Goal: Information Seeking & Learning: Learn about a topic

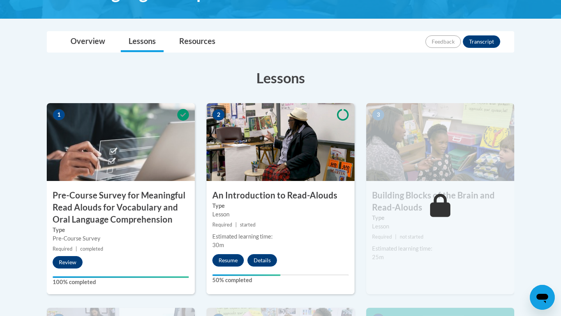
scroll to position [179, 0]
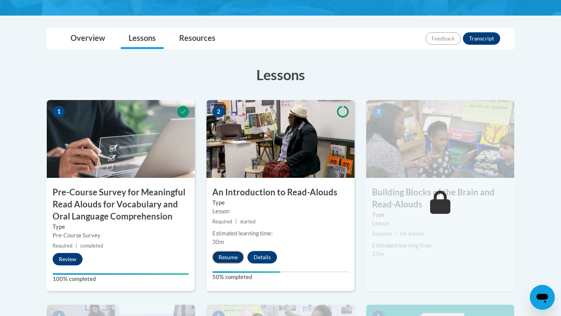
click at [223, 255] on button "Resume" at bounding box center [228, 257] width 32 height 12
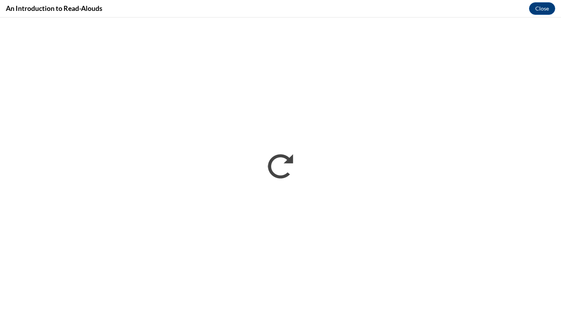
scroll to position [0, 0]
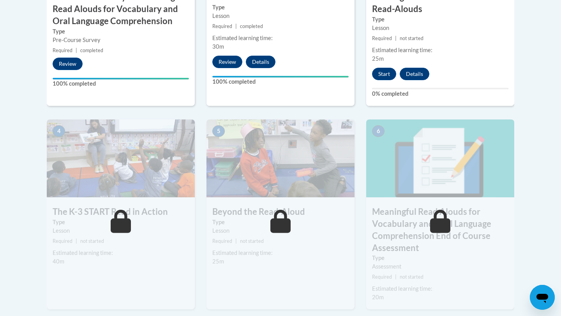
scroll to position [376, 0]
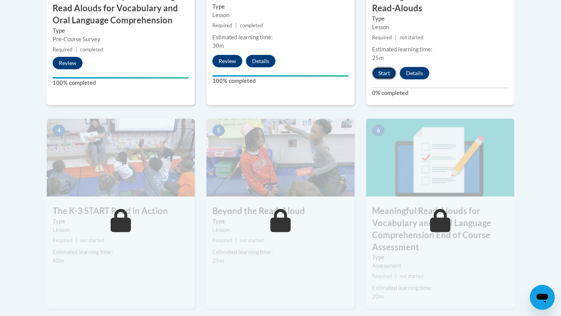
click at [384, 77] on button "Start" at bounding box center [384, 73] width 24 height 12
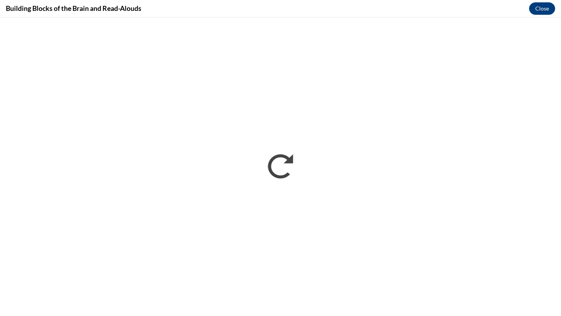
scroll to position [0, 0]
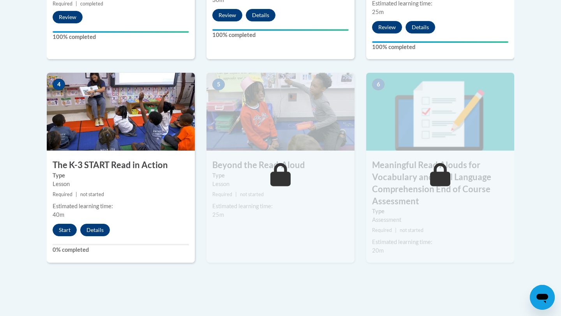
scroll to position [433, 0]
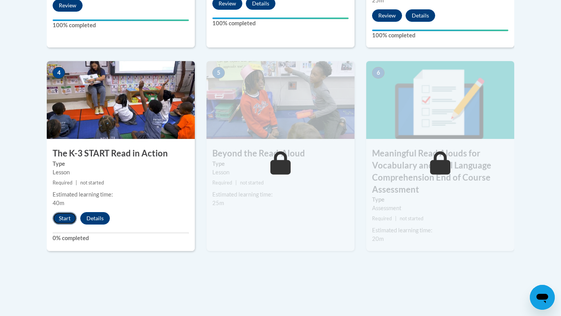
click at [61, 217] on button "Start" at bounding box center [65, 218] width 24 height 12
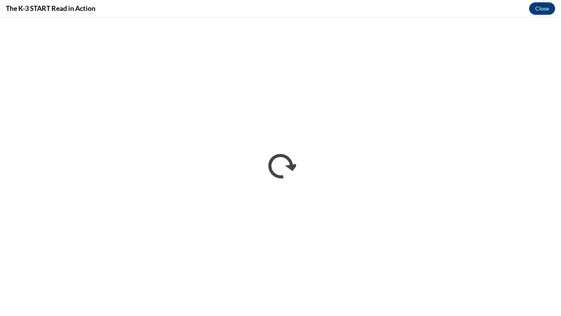
scroll to position [0, 0]
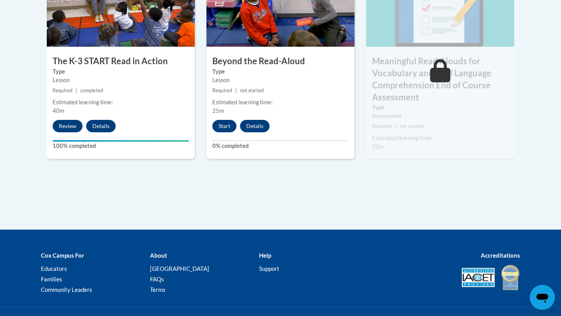
scroll to position [567, 0]
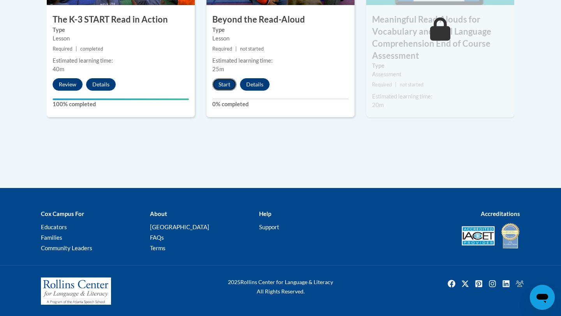
click at [219, 85] on button "Start" at bounding box center [224, 84] width 24 height 12
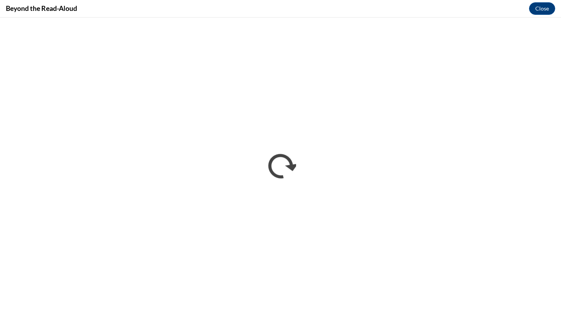
scroll to position [0, 0]
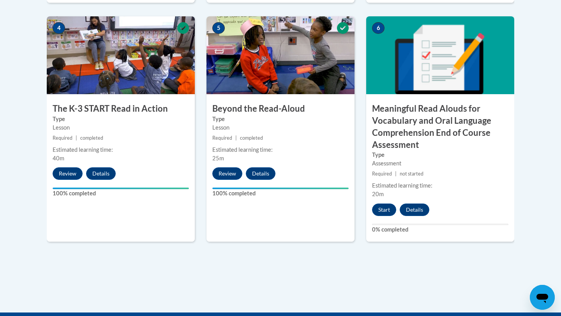
scroll to position [603, 0]
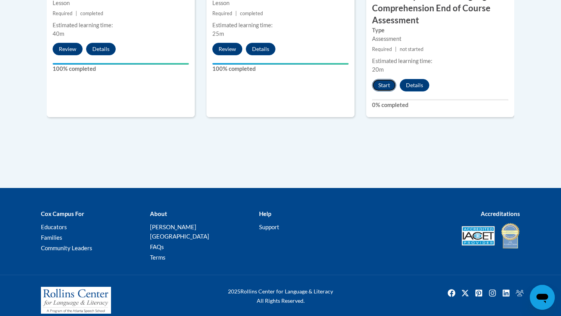
click at [384, 85] on button "Start" at bounding box center [384, 85] width 24 height 12
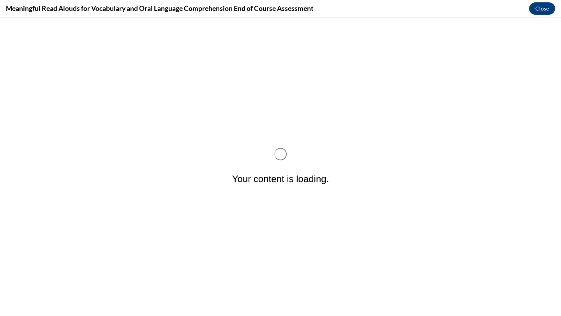
scroll to position [0, 0]
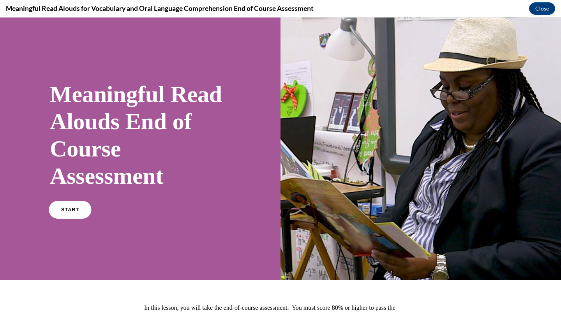
click at [63, 207] on span "START" at bounding box center [70, 210] width 18 height 6
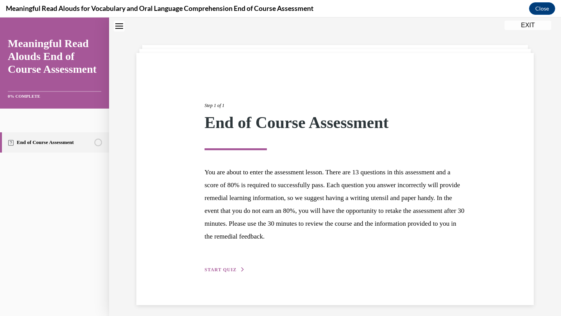
scroll to position [28, 0]
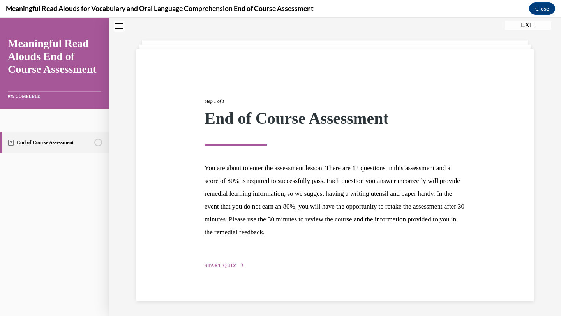
click at [213, 266] on span "START QUIZ" at bounding box center [220, 265] width 32 height 5
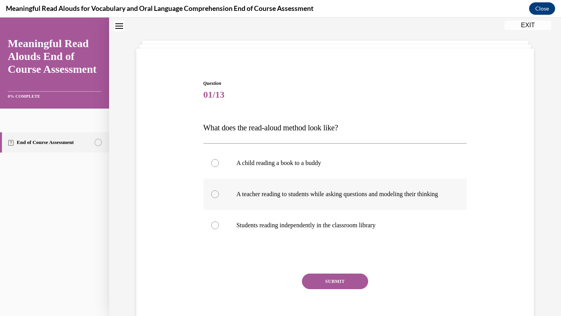
click at [293, 198] on p "A teacher reading to students while asking questions and modeling their thinking" at bounding box center [341, 194] width 211 height 8
click at [219, 198] on input "A teacher reading to students while asking questions and modeling their thinking" at bounding box center [215, 194] width 8 height 8
radio input "true"
click at [323, 289] on button "SUBMIT" at bounding box center [335, 282] width 66 height 16
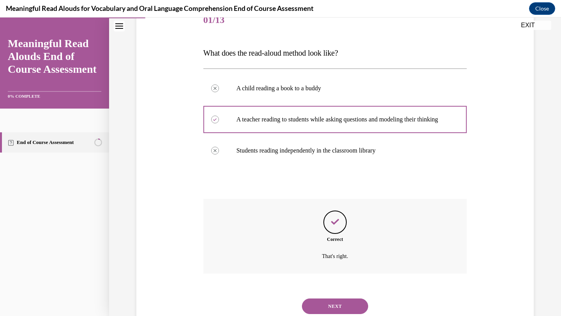
scroll to position [136, 0]
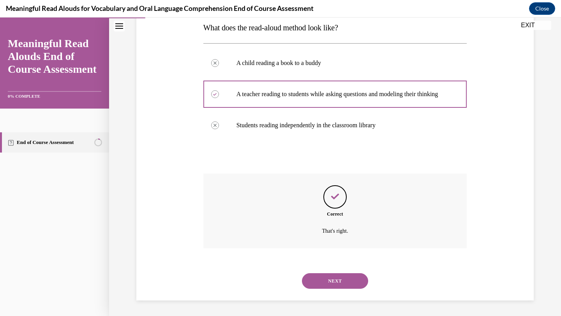
click at [318, 278] on button "NEXT" at bounding box center [335, 281] width 66 height 16
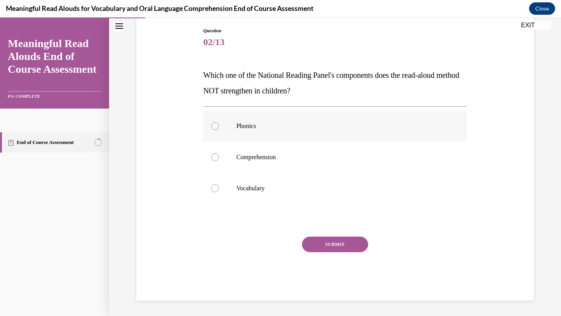
click at [243, 129] on p "Phonics" at bounding box center [341, 126] width 211 height 8
click at [219, 129] on input "Phonics" at bounding box center [215, 126] width 8 height 8
radio input "true"
click at [308, 239] on button "SUBMIT" at bounding box center [335, 245] width 66 height 16
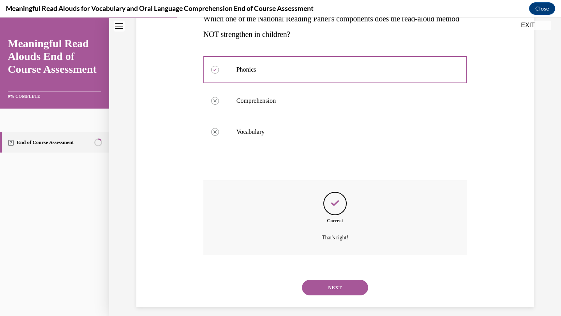
scroll to position [144, 0]
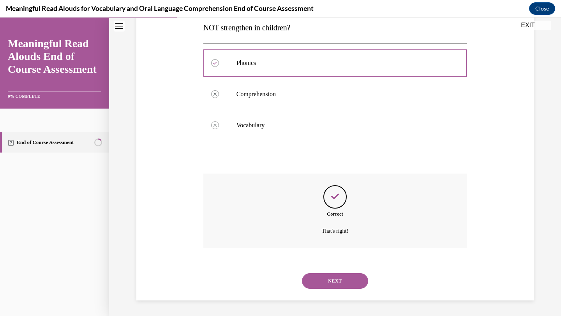
click at [319, 280] on button "NEXT" at bounding box center [335, 281] width 66 height 16
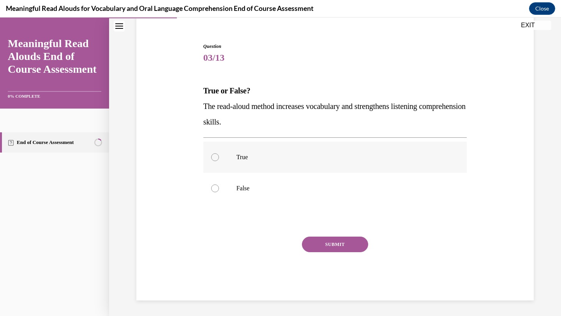
click at [240, 159] on p "True" at bounding box center [341, 157] width 211 height 8
click at [219, 159] on input "True" at bounding box center [215, 157] width 8 height 8
radio input "true"
click at [314, 242] on button "SUBMIT" at bounding box center [335, 245] width 66 height 16
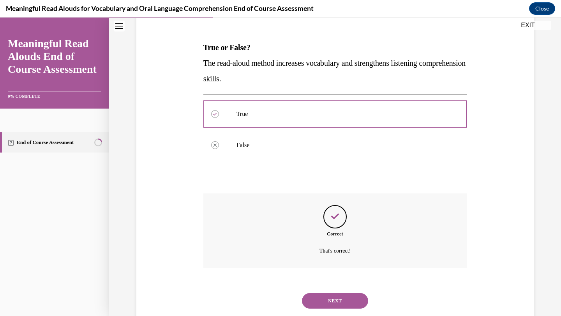
scroll to position [128, 0]
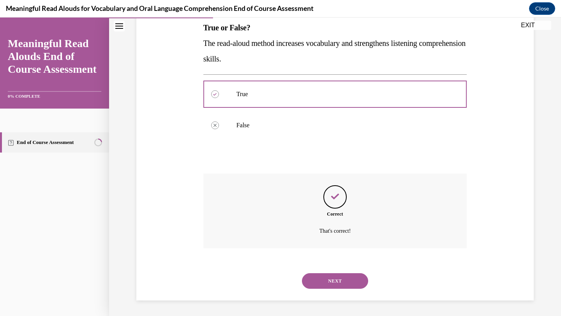
click at [311, 280] on button "NEXT" at bounding box center [335, 281] width 66 height 16
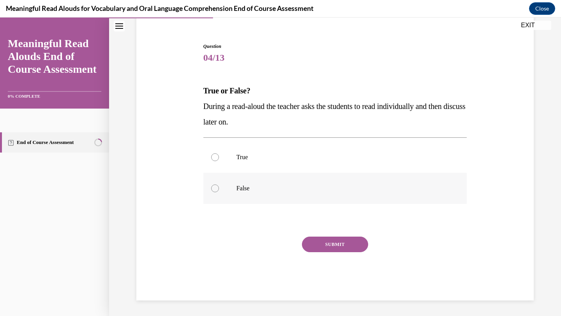
click at [238, 189] on p "False" at bounding box center [341, 189] width 211 height 8
click at [219, 189] on input "False" at bounding box center [215, 189] width 8 height 8
radio input "true"
click at [321, 247] on button "SUBMIT" at bounding box center [335, 245] width 66 height 16
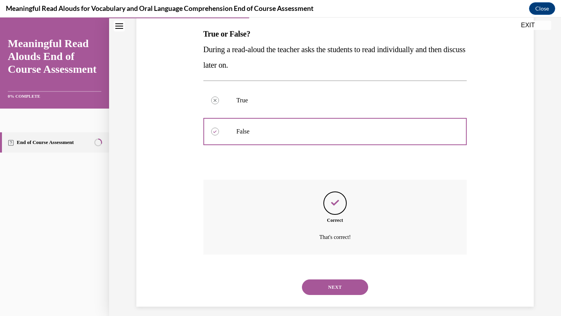
scroll to position [128, 0]
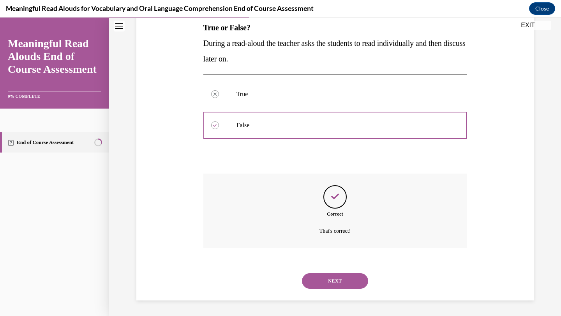
click at [312, 281] on button "NEXT" at bounding box center [335, 281] width 66 height 16
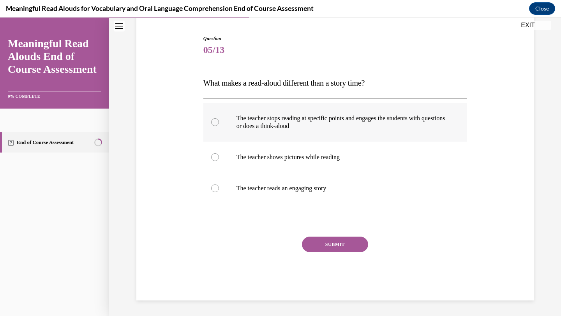
click at [255, 130] on p "The teacher stops reading at specific points and engages the students with ques…" at bounding box center [341, 122] width 211 height 16
click at [219, 126] on input "The teacher stops reading at specific points and engages the students with ques…" at bounding box center [215, 122] width 8 height 8
radio input "true"
click at [319, 248] on button "SUBMIT" at bounding box center [335, 245] width 66 height 16
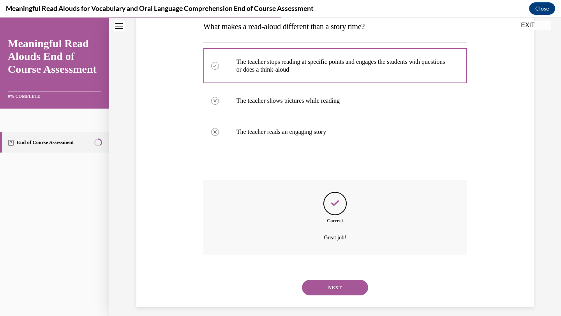
scroll to position [136, 0]
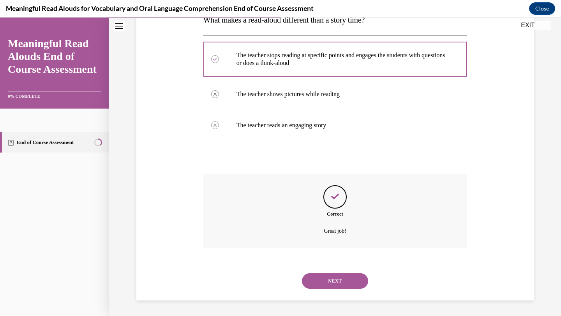
click at [343, 279] on button "NEXT" at bounding box center [335, 281] width 66 height 16
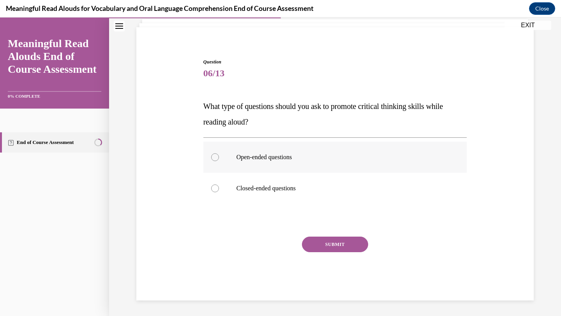
click at [245, 166] on label "Open-ended questions" at bounding box center [335, 157] width 264 height 31
click at [219, 161] on input "Open-ended questions" at bounding box center [215, 157] width 8 height 8
radio input "true"
click at [313, 242] on button "SUBMIT" at bounding box center [335, 245] width 66 height 16
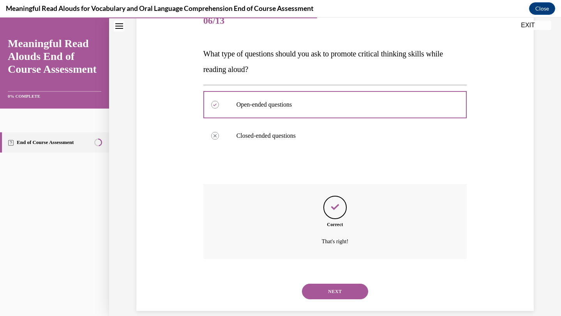
scroll to position [113, 0]
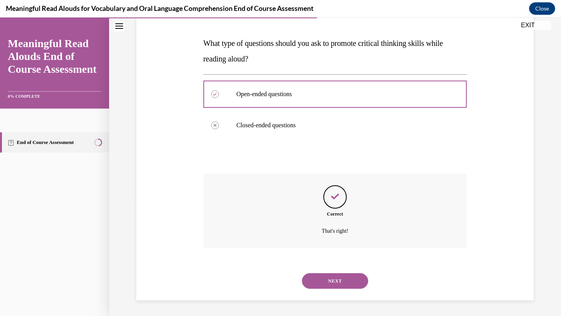
click at [323, 284] on button "NEXT" at bounding box center [335, 281] width 66 height 16
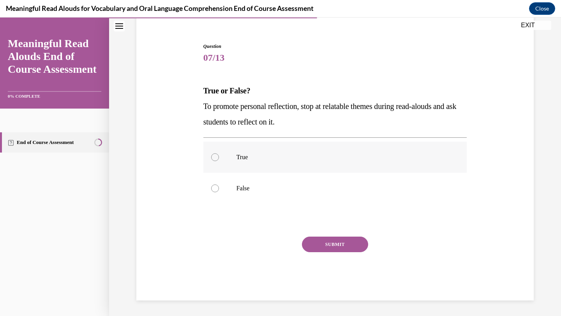
click at [283, 154] on p "True" at bounding box center [341, 157] width 211 height 8
click at [219, 154] on input "True" at bounding box center [215, 157] width 8 height 8
radio input "true"
click at [313, 240] on button "SUBMIT" at bounding box center [335, 245] width 66 height 16
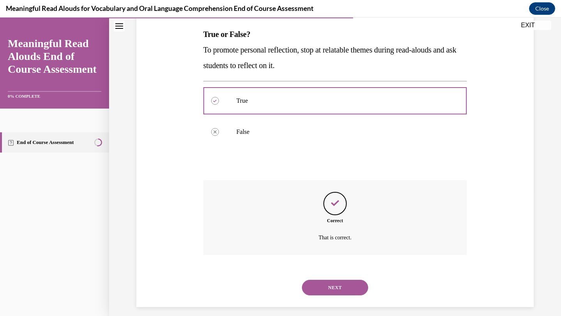
scroll to position [128, 0]
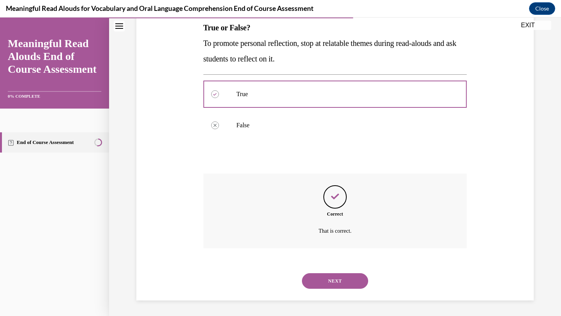
click at [315, 277] on button "NEXT" at bounding box center [335, 281] width 66 height 16
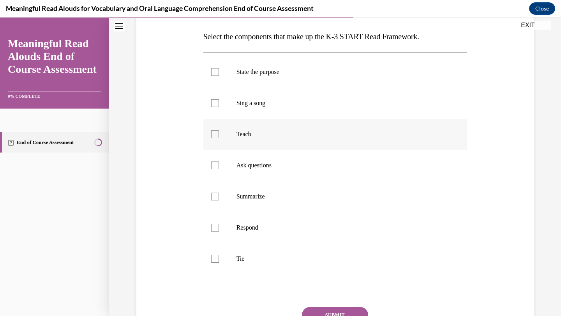
scroll to position [118, 0]
click at [209, 72] on label "State the purpose" at bounding box center [335, 73] width 264 height 31
click at [211, 72] on input "State the purpose" at bounding box center [215, 74] width 8 height 8
checkbox input "true"
click at [209, 139] on label "Teach" at bounding box center [335, 135] width 264 height 31
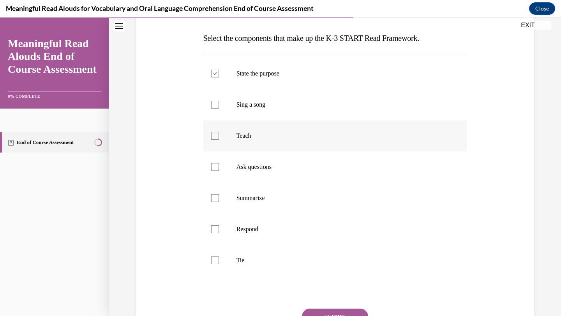
click at [211, 139] on input "Teach" at bounding box center [215, 136] width 8 height 8
checkbox input "true"
click at [213, 166] on div at bounding box center [215, 167] width 8 height 8
click at [213, 166] on input "Ask questions" at bounding box center [215, 167] width 8 height 8
checkbox input "true"
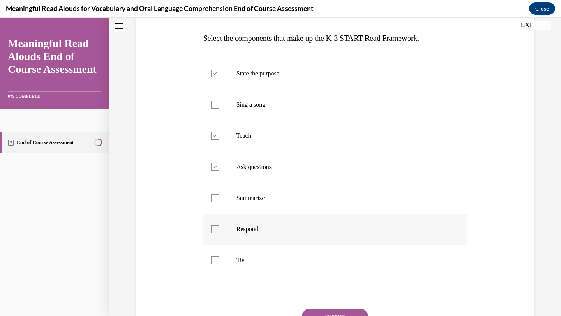
click at [215, 230] on div at bounding box center [215, 229] width 8 height 8
click at [215, 230] on input "Respond" at bounding box center [215, 229] width 8 height 8
checkbox input "true"
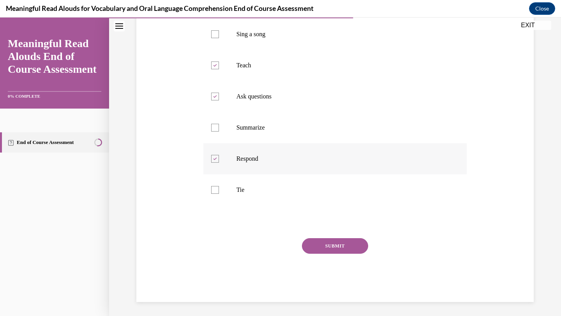
scroll to position [189, 0]
click at [318, 245] on button "SUBMIT" at bounding box center [335, 246] width 66 height 16
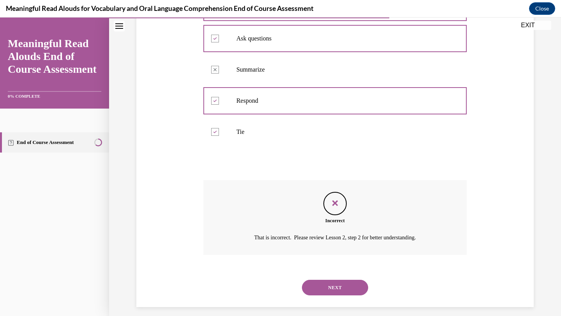
scroll to position [253, 0]
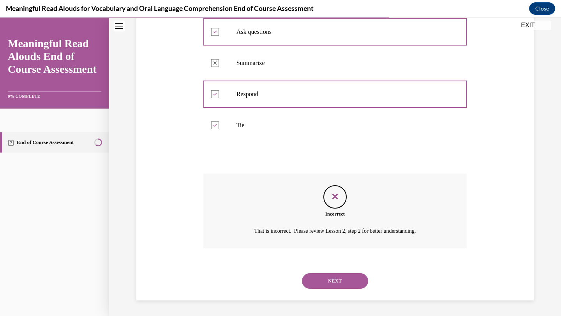
click at [321, 280] on button "NEXT" at bounding box center [335, 281] width 66 height 16
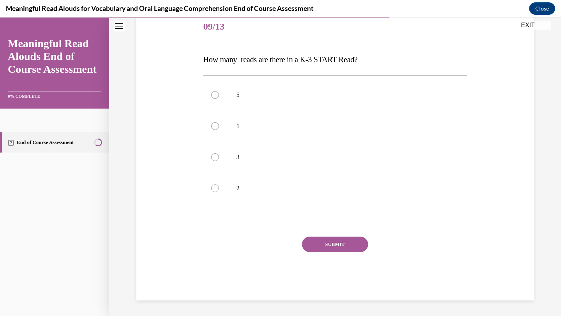
scroll to position [86, 0]
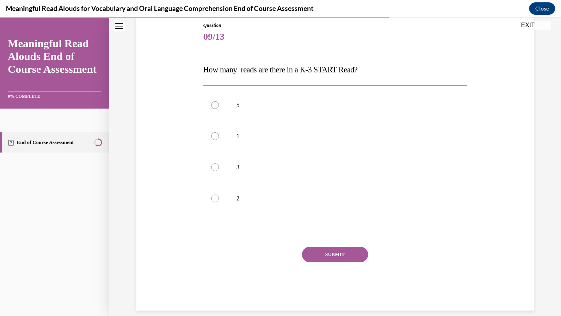
click at [284, 71] on span "How many reads are there in a K-3 START Read?" at bounding box center [280, 69] width 154 height 9
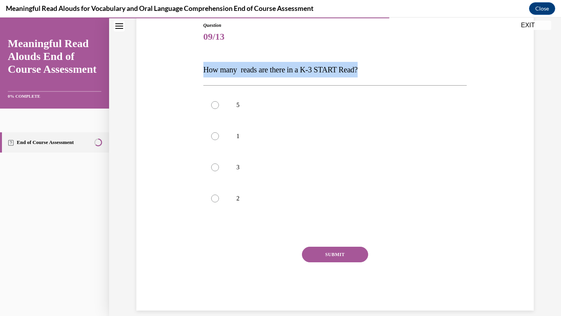
copy span "How many reads are there in a K-3 START Read?"
click at [212, 171] on label "3" at bounding box center [335, 167] width 264 height 31
click at [212, 171] on input "3" at bounding box center [215, 168] width 8 height 8
radio input "true"
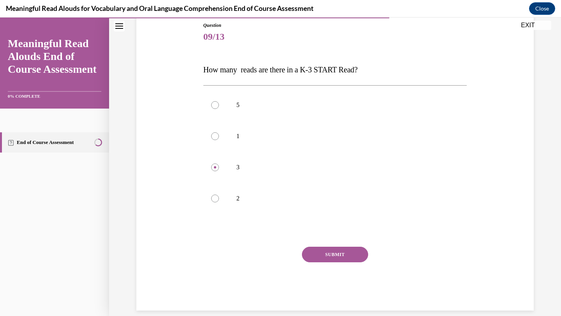
click at [308, 254] on button "SUBMIT" at bounding box center [335, 255] width 66 height 16
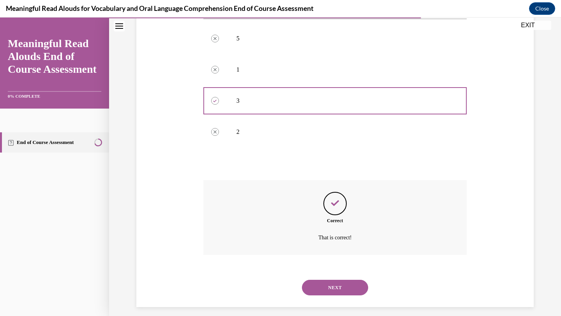
scroll to position [160, 0]
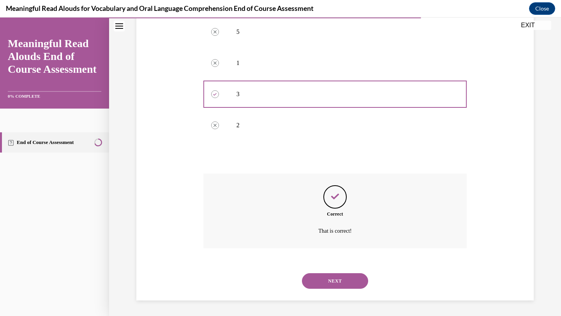
click at [318, 276] on button "NEXT" at bounding box center [335, 281] width 66 height 16
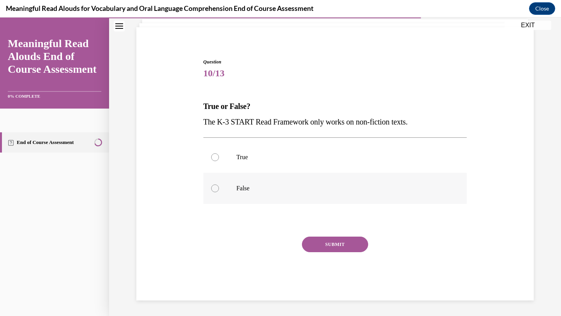
click at [245, 187] on p "False" at bounding box center [341, 189] width 211 height 8
click at [219, 187] on input "False" at bounding box center [215, 189] width 8 height 8
radio input "true"
click at [312, 243] on button "SUBMIT" at bounding box center [335, 245] width 66 height 16
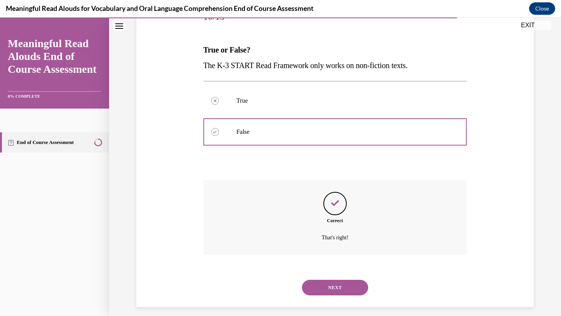
scroll to position [113, 0]
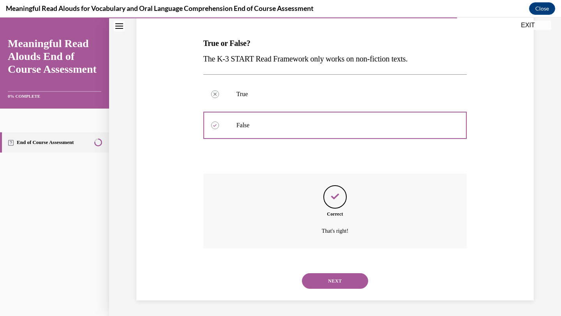
click at [330, 276] on button "NEXT" at bounding box center [335, 281] width 66 height 16
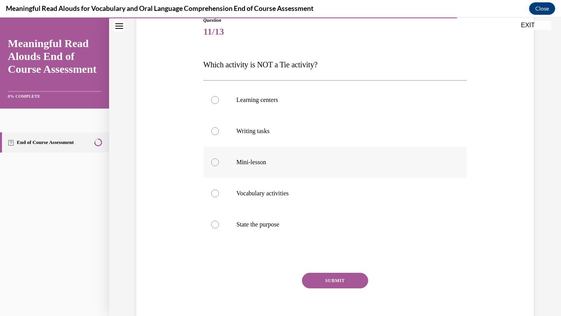
scroll to position [92, 0]
click at [270, 105] on label "Learning centers" at bounding box center [335, 99] width 264 height 31
click at [219, 103] on input "Learning centers" at bounding box center [215, 99] width 8 height 8
radio input "true"
click at [319, 279] on button "SUBMIT" at bounding box center [335, 280] width 66 height 16
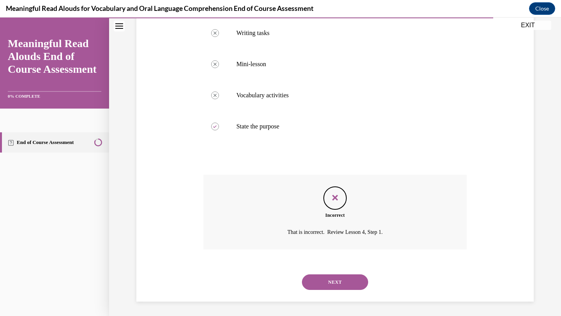
scroll to position [191, 0]
click at [319, 284] on button "NEXT" at bounding box center [335, 281] width 66 height 16
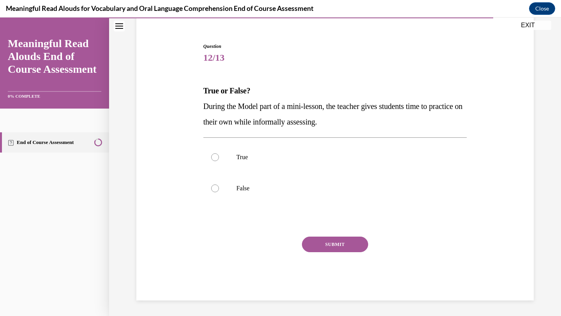
scroll to position [65, 0]
click at [262, 188] on p "False" at bounding box center [341, 189] width 211 height 8
click at [219, 188] on input "False" at bounding box center [215, 189] width 8 height 8
radio input "true"
click at [318, 242] on button "SUBMIT" at bounding box center [335, 245] width 66 height 16
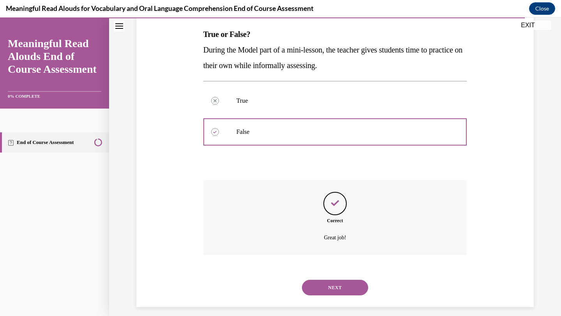
scroll to position [128, 0]
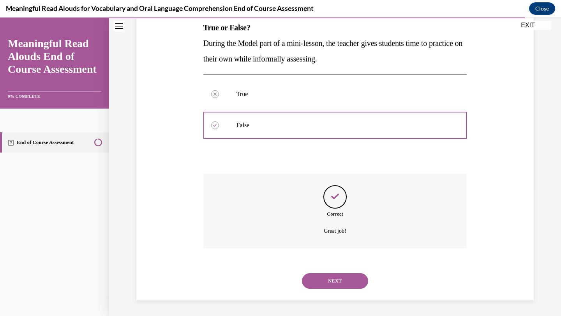
click at [321, 282] on button "NEXT" at bounding box center [335, 281] width 66 height 16
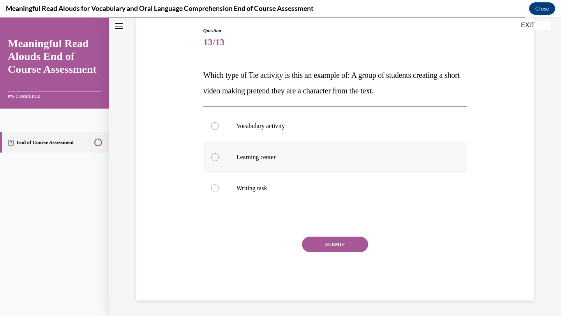
click at [246, 157] on p "Learning center" at bounding box center [341, 157] width 211 height 8
click at [219, 157] on input "Learning center" at bounding box center [215, 157] width 8 height 8
radio input "true"
click at [322, 243] on button "SUBMIT" at bounding box center [335, 245] width 66 height 16
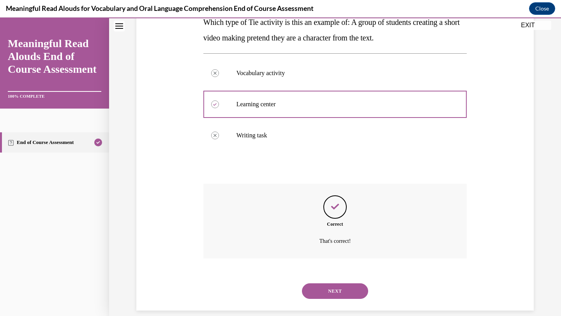
scroll to position [144, 0]
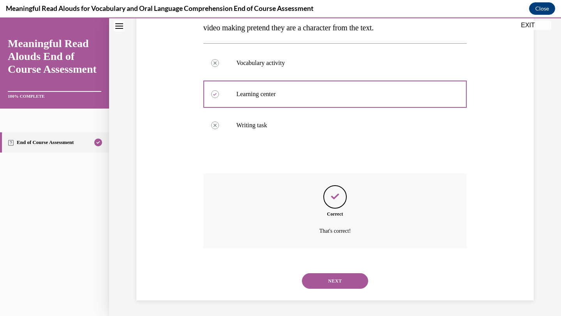
click at [322, 279] on button "NEXT" at bounding box center [335, 281] width 66 height 16
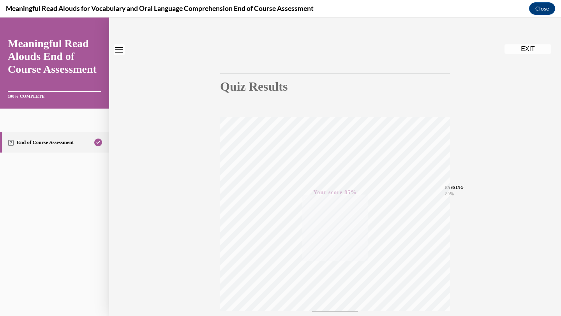
scroll to position [0, 0]
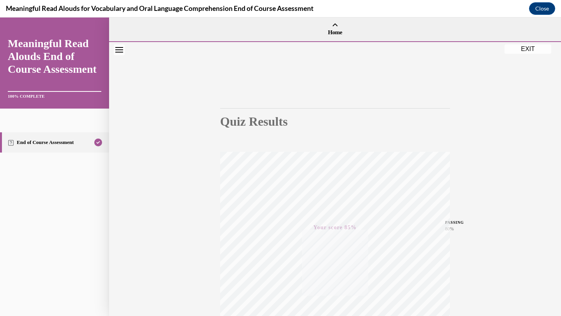
click at [527, 48] on button "EXIT" at bounding box center [527, 48] width 47 height 9
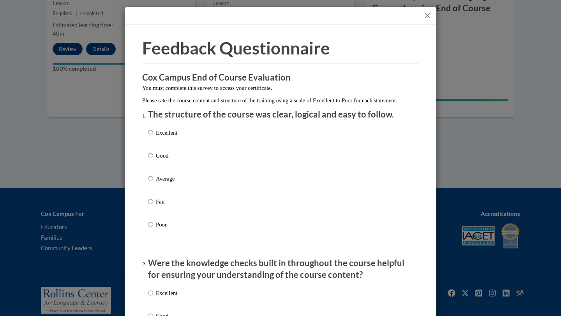
click at [153, 165] on label "Good" at bounding box center [162, 161] width 29 height 21
click at [153, 160] on input "Good" at bounding box center [150, 155] width 5 height 9
radio input "true"
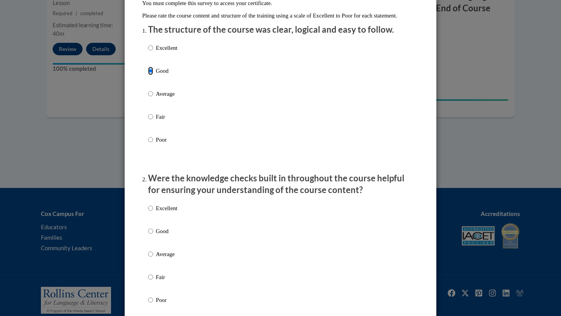
scroll to position [91, 0]
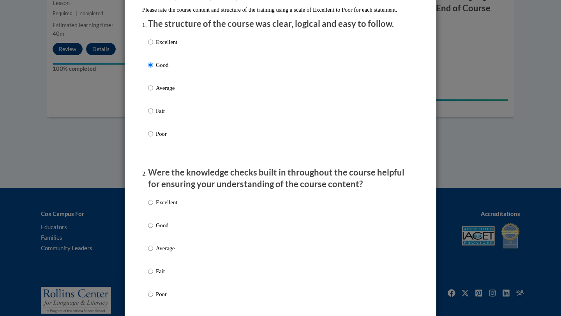
click at [162, 230] on p "Good" at bounding box center [166, 225] width 21 height 9
click at [153, 230] on input "Good" at bounding box center [150, 225] width 5 height 9
radio input "true"
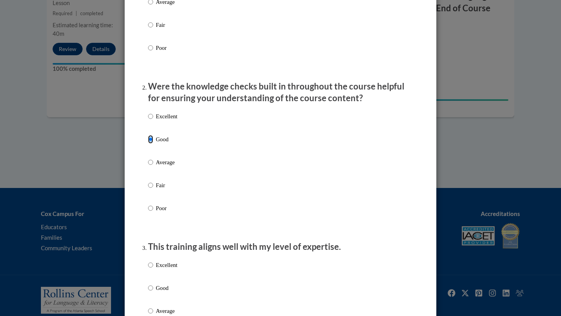
scroll to position [180, 0]
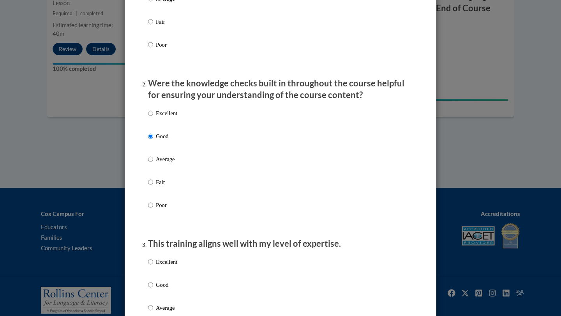
click at [160, 289] on p "Good" at bounding box center [166, 285] width 21 height 9
click at [153, 289] on input "Good" at bounding box center [150, 285] width 5 height 9
radio input "true"
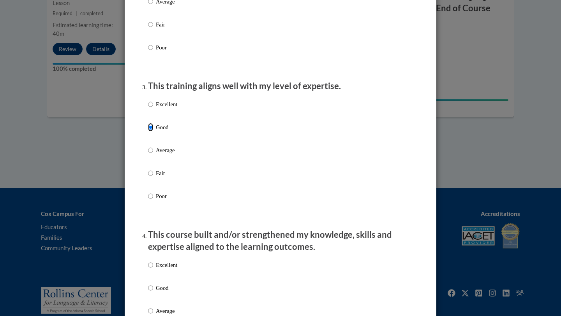
scroll to position [341, 0]
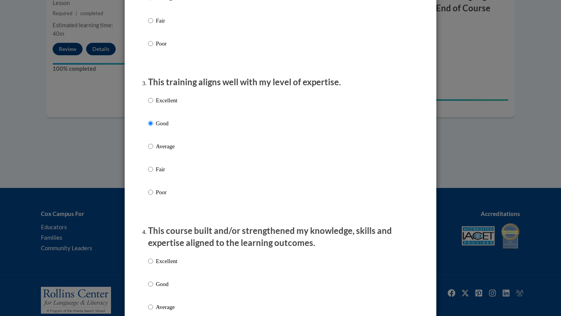
click at [165, 289] on p "Good" at bounding box center [166, 284] width 21 height 9
click at [153, 289] on input "Good" at bounding box center [150, 284] width 5 height 9
radio input "true"
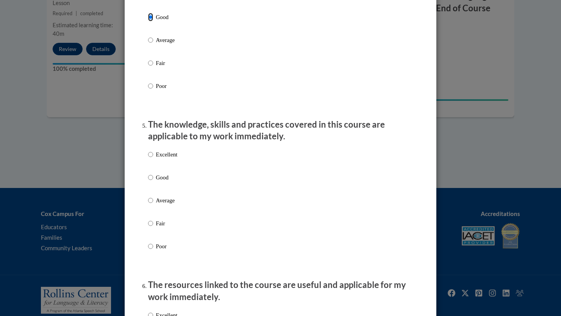
scroll to position [616, 0]
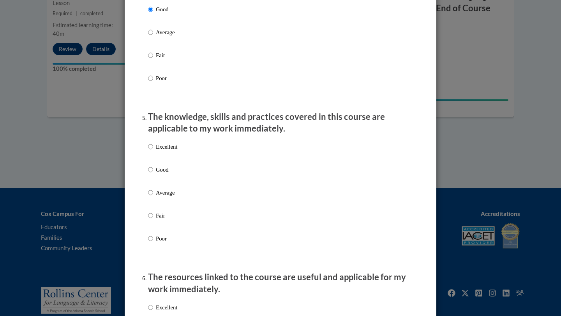
click at [157, 174] on p "Good" at bounding box center [166, 169] width 21 height 9
click at [153, 174] on input "Good" at bounding box center [150, 169] width 5 height 9
radio input "true"
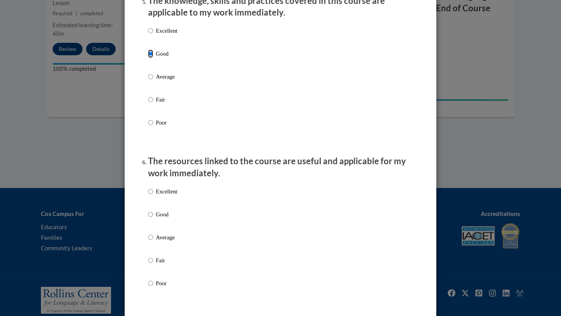
scroll to position [747, 0]
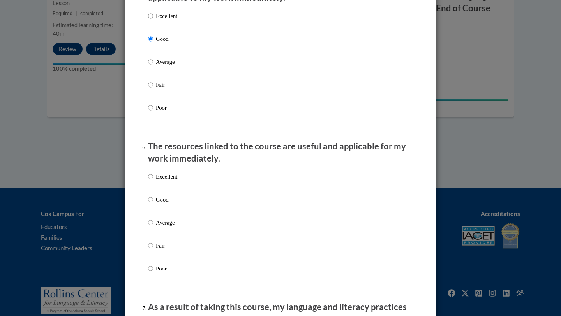
click at [162, 204] on p "Good" at bounding box center [166, 199] width 21 height 9
click at [153, 204] on input "Good" at bounding box center [150, 199] width 5 height 9
radio input "true"
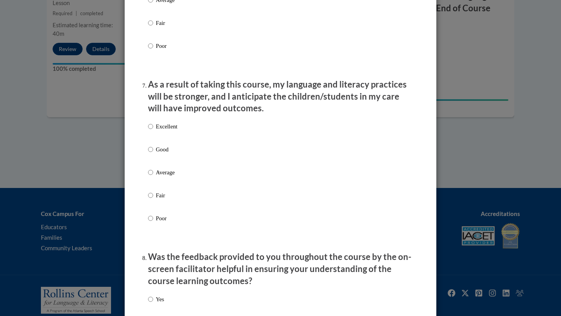
scroll to position [977, 0]
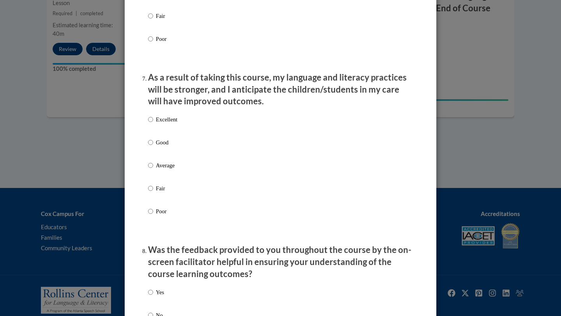
click at [159, 147] on p "Good" at bounding box center [166, 142] width 21 height 9
click at [153, 147] on input "Good" at bounding box center [150, 142] width 5 height 9
radio input "true"
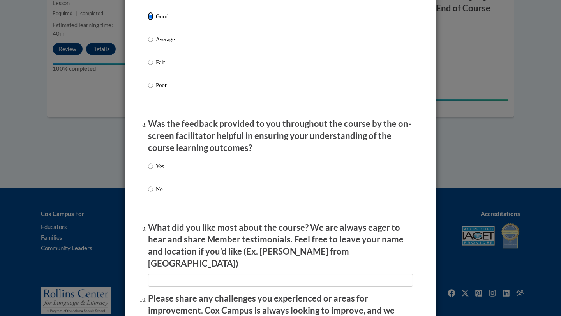
scroll to position [1116, 0]
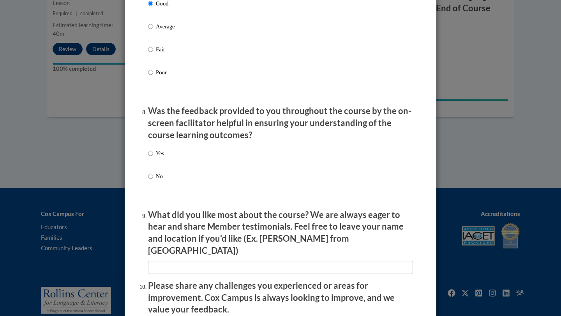
click at [155, 164] on label "Yes" at bounding box center [156, 159] width 16 height 21
click at [153, 158] on input "Yes" at bounding box center [150, 153] width 5 height 9
radio input "true"
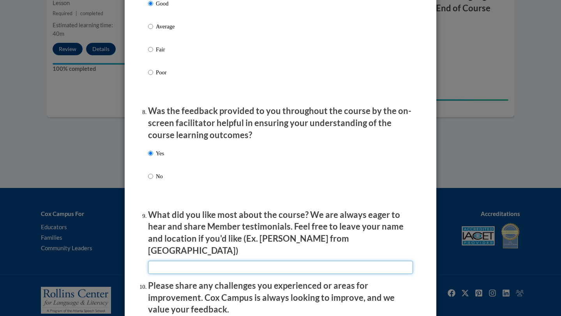
click at [162, 261] on input "textbox" at bounding box center [280, 267] width 265 height 13
type input "Love the examples"
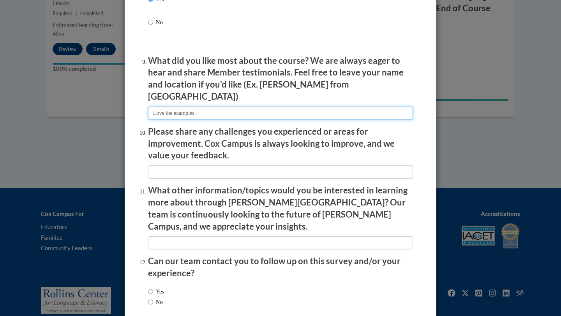
scroll to position [1288, 0]
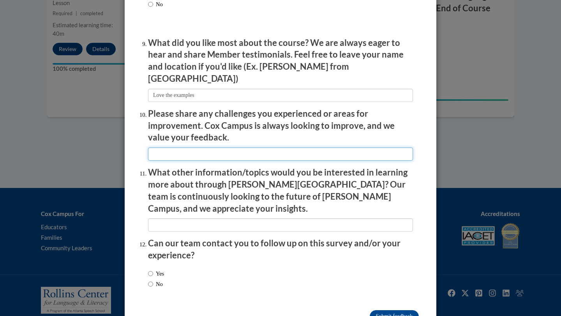
click at [164, 155] on input "textbox" at bounding box center [280, 154] width 265 height 13
type input "None"
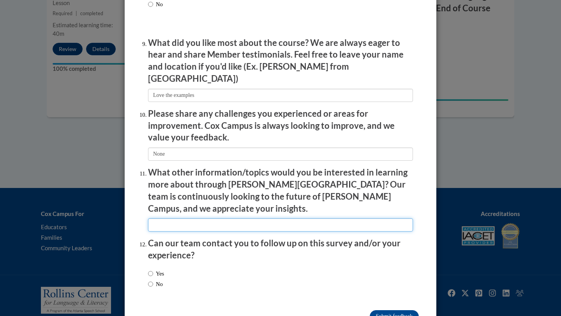
click at [191, 218] on input "textbox" at bounding box center [280, 224] width 265 height 13
type input "None"
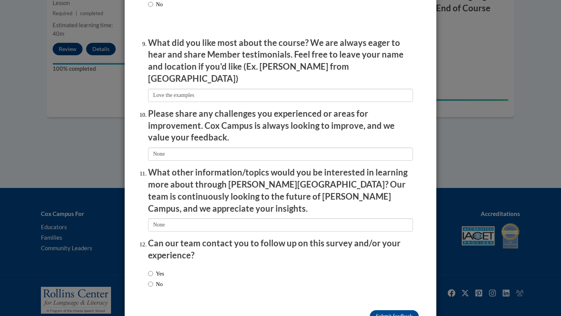
click at [156, 280] on label "No" at bounding box center [155, 284] width 15 height 9
click at [153, 280] on input "No" at bounding box center [150, 284] width 5 height 9
radio input "true"
click at [385, 310] on input "Submit feedback" at bounding box center [393, 316] width 49 height 12
